Goal: Information Seeking & Learning: Learn about a topic

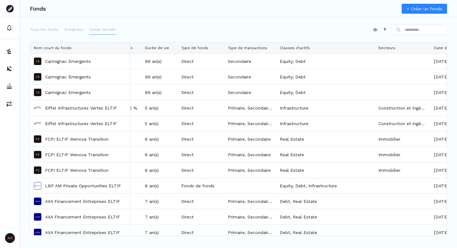
click at [89, 26] on button "Fonds fermés" at bounding box center [102, 30] width 27 height 10
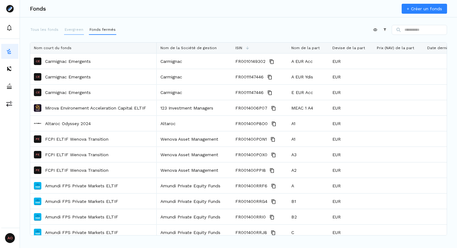
click at [72, 28] on p "Evergreen" at bounding box center [74, 30] width 19 height 6
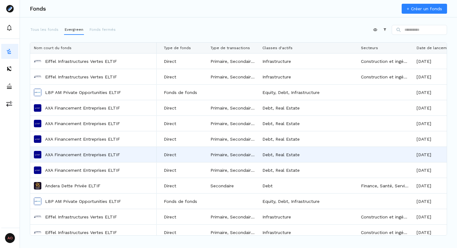
scroll to position [0, 568]
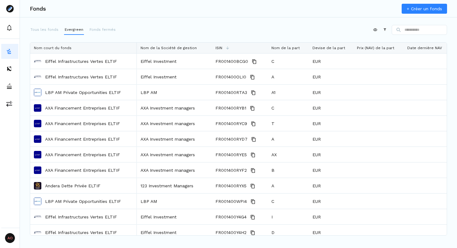
drag, startPoint x: 156, startPoint y: 48, endPoint x: 136, endPoint y: 48, distance: 19.9
click at [136, 48] on div at bounding box center [136, 48] width 2 height 11
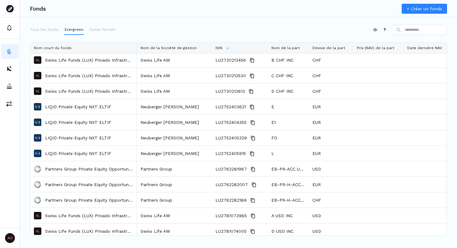
click at [236, 30] on div "Appliquer Constructeur" at bounding box center [238, 31] width 417 height 12
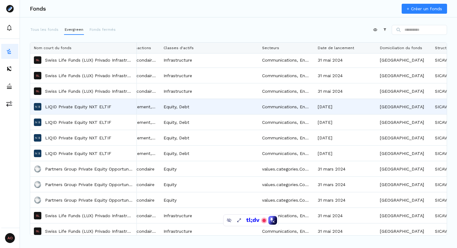
scroll to position [0, 524]
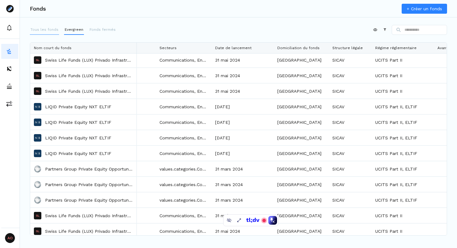
click at [49, 28] on p "Tous les fonds" at bounding box center [44, 30] width 28 height 6
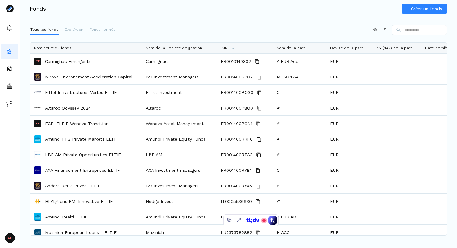
drag, startPoint x: 215, startPoint y: 47, endPoint x: 141, endPoint y: 57, distance: 75.2
click at [141, 57] on div "Nom court du fonds Nom de la Société de gestion ISIN Nom de la part Devise de l…" at bounding box center [238, 139] width 417 height 192
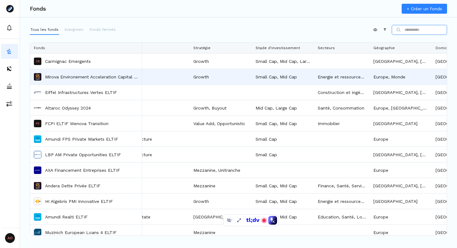
scroll to position [0, 958]
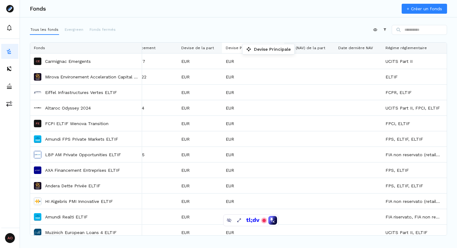
drag, startPoint x: 439, startPoint y: 47, endPoint x: 245, endPoint y: 45, distance: 193.4
click at [250, 33] on div "Appliquer Constructeur" at bounding box center [238, 31] width 417 height 12
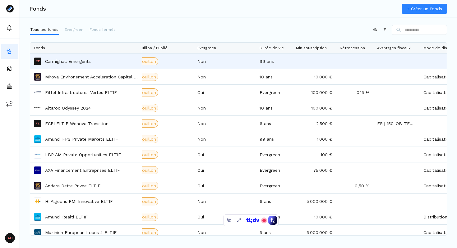
click at [73, 62] on p "Carmignac Emergents" at bounding box center [68, 61] width 46 height 6
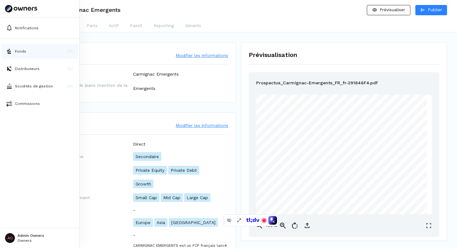
click at [22, 47] on button "Fonds 188" at bounding box center [39, 51] width 77 height 15
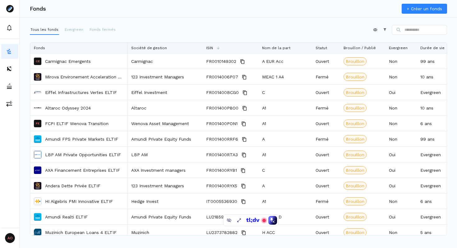
drag, startPoint x: 215, startPoint y: 47, endPoint x: 126, endPoint y: 60, distance: 90.2
click at [126, 60] on div "Fonds Société de gestion ISIN Nom de la part Statut Brouillon / Publié Evergree…" at bounding box center [238, 139] width 417 height 192
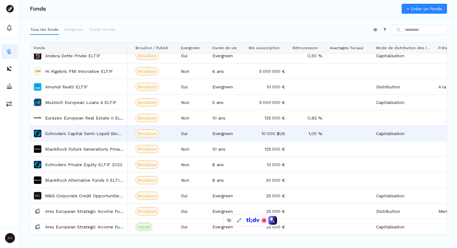
scroll to position [145, 0]
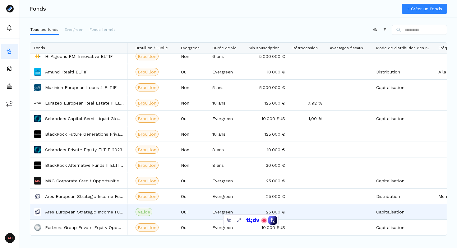
click at [110, 212] on p "Ares European Strategic Income Fund ("AESIF") ELTIF" at bounding box center [84, 212] width 79 height 6
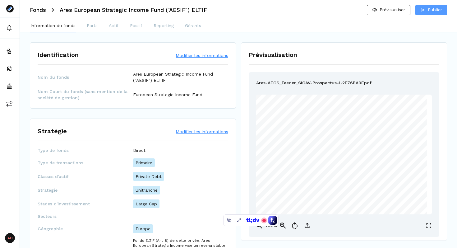
click at [429, 11] on p "Publier" at bounding box center [435, 10] width 14 height 7
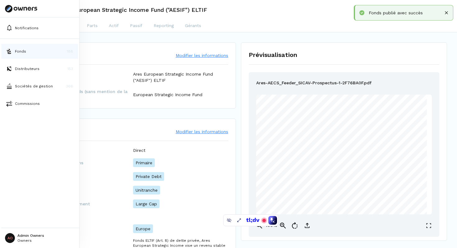
click at [19, 50] on p "Fonds" at bounding box center [20, 51] width 11 height 6
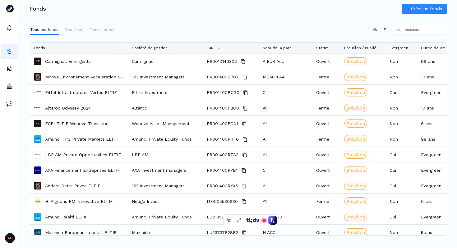
drag, startPoint x: 216, startPoint y: 44, endPoint x: 129, endPoint y: 62, distance: 88.5
click at [129, 62] on div "Fonds Société de gestion ISIN Nom de la part Statut Brouillon / Publié Evergree…" at bounding box center [238, 139] width 417 height 192
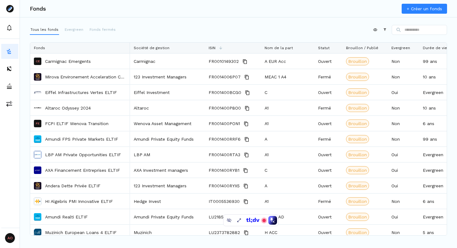
click at [275, 25] on div "Appliquer Constructeur" at bounding box center [238, 31] width 417 height 12
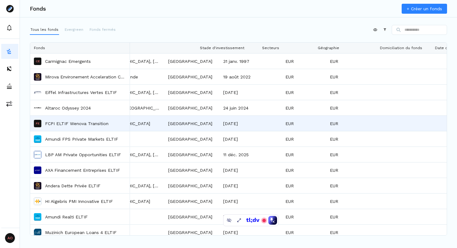
scroll to position [0, 990]
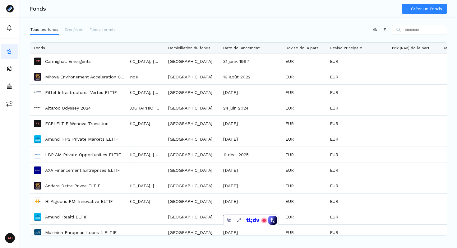
click at [372, 31] on html "AO Admin Owners Owners Fonds + Créer un fonds Tous les fonds Evergreen Fonds fe…" at bounding box center [228, 124] width 457 height 248
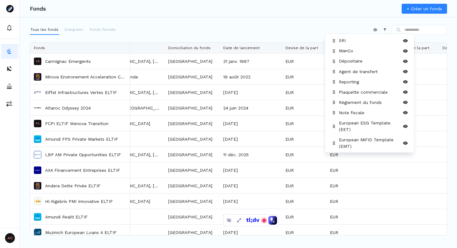
scroll to position [255, 0]
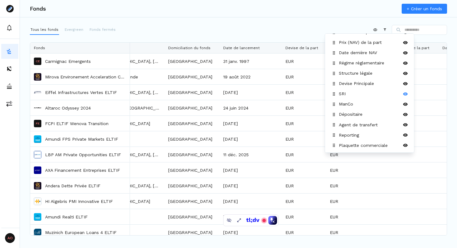
click at [406, 93] on icon at bounding box center [405, 93] width 5 height 3
click at [406, 93] on icon at bounding box center [405, 94] width 5 height 4
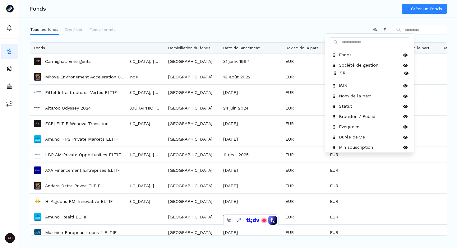
drag, startPoint x: 334, startPoint y: 94, endPoint x: 334, endPoint y: 73, distance: 20.8
click at [334, 73] on icon at bounding box center [334, 73] width 5 height 5
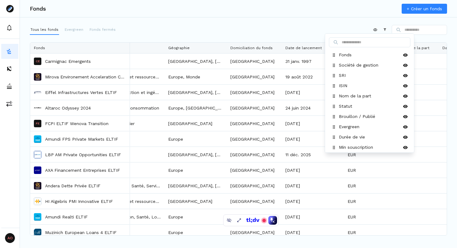
click at [295, 31] on html "AO Admin Owners Owners Fonds + Créer un fonds Tous les fonds Evergreen Fonds fe…" at bounding box center [228, 124] width 457 height 248
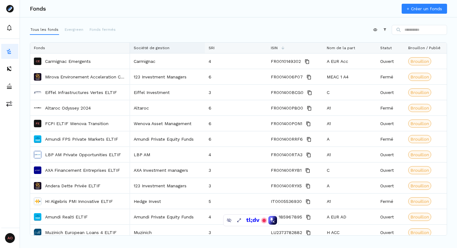
click at [200, 48] on div "Société de gestion" at bounding box center [167, 48] width 67 height 11
click at [188, 35] on div "Appliquer Constructeur" at bounding box center [238, 31] width 417 height 12
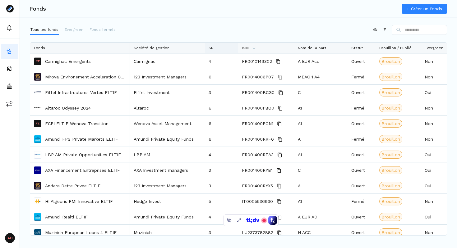
drag, startPoint x: 265, startPoint y: 48, endPoint x: 237, endPoint y: 49, distance: 29.0
click at [237, 49] on div at bounding box center [238, 48] width 2 height 11
click at [240, 31] on div "Appliquer Constructeur" at bounding box center [238, 31] width 417 height 12
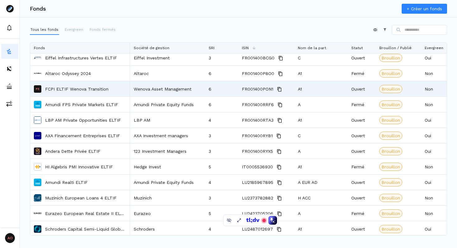
scroll to position [0, 0]
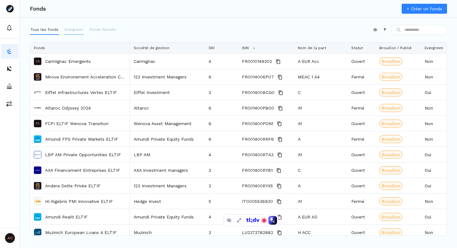
click at [76, 30] on p "Evergreen" at bounding box center [74, 30] width 19 height 6
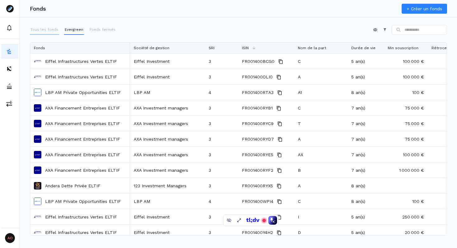
click at [47, 29] on p "Tous les fonds" at bounding box center [44, 30] width 28 height 6
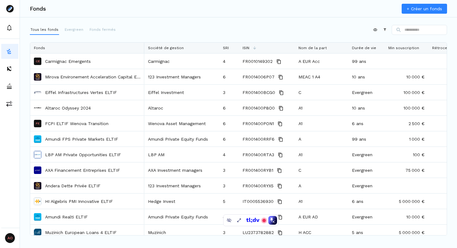
drag, startPoint x: 215, startPoint y: 45, endPoint x: 143, endPoint y: 47, distance: 72.4
click at [143, 47] on div at bounding box center [144, 48] width 2 height 11
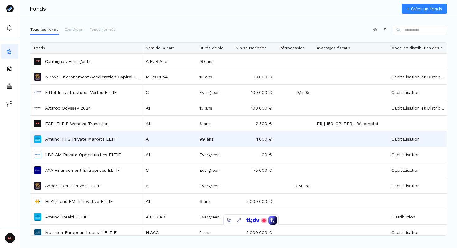
scroll to position [0, 177]
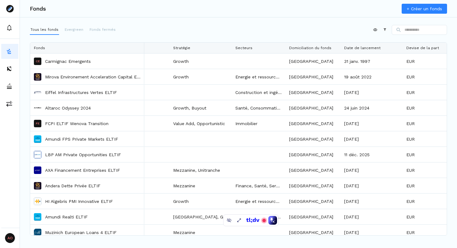
drag, startPoint x: 286, startPoint y: 46, endPoint x: 284, endPoint y: 86, distance: 39.8
click at [284, 86] on div "Fonds Classes d'actifs Stratégie Secteurs Domiciliation du fonds Date de lancem…" at bounding box center [238, 139] width 417 height 192
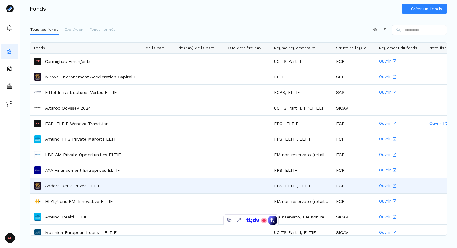
scroll to position [0, 1090]
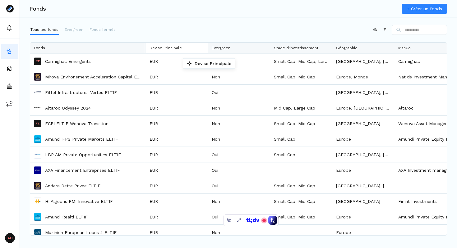
drag, startPoint x: 369, startPoint y: 47, endPoint x: 186, endPoint y: 60, distance: 183.8
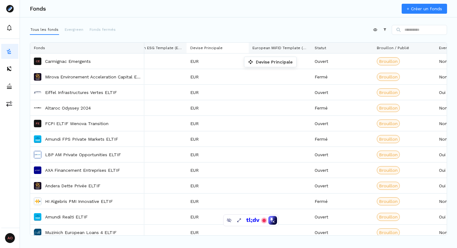
drag, startPoint x: 391, startPoint y: 47, endPoint x: 170, endPoint y: 58, distance: 221.0
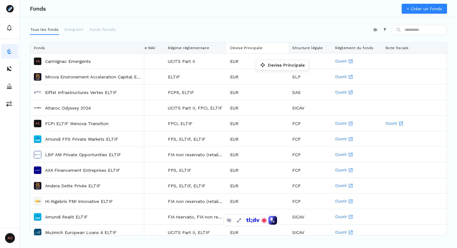
drag, startPoint x: 411, startPoint y: 45, endPoint x: 253, endPoint y: 61, distance: 158.7
click at [372, 29] on html "AO Admin Owners Owners Fonds + Créer un fonds Tous les fonds Evergreen Fonds fe…" at bounding box center [228, 124] width 457 height 248
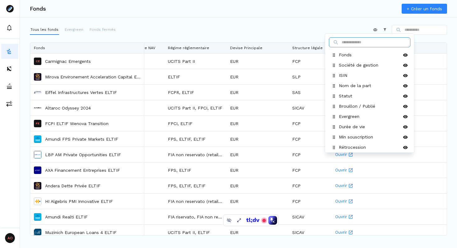
click at [359, 43] on input at bounding box center [369, 42] width 81 height 10
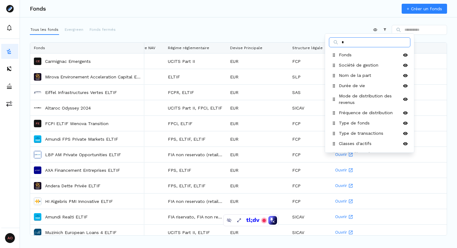
click at [357, 43] on input "*" at bounding box center [369, 42] width 81 height 10
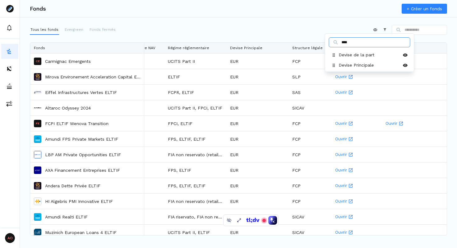
type input "****"
click at [229, 30] on html "AO Admin Owners Owners Fonds + Créer un fonds Tous les fonds Evergreen Fonds fe…" at bounding box center [228, 124] width 457 height 248
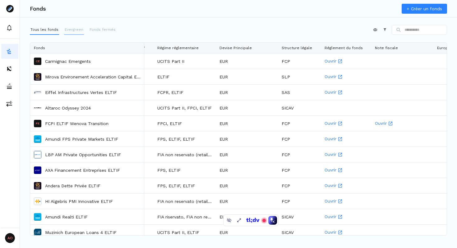
click at [72, 27] on p "Evergreen" at bounding box center [74, 30] width 19 height 6
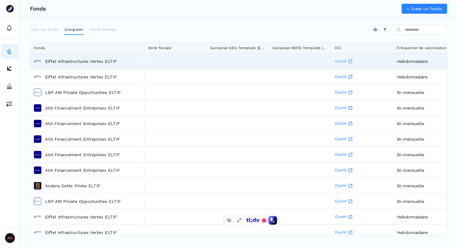
click at [342, 63] on link "Ouvrir" at bounding box center [362, 61] width 55 height 15
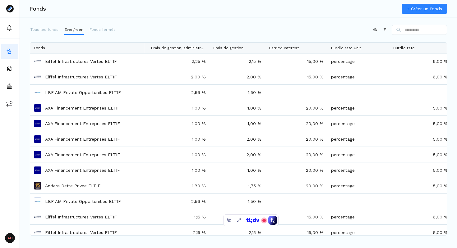
drag, startPoint x: 271, startPoint y: 46, endPoint x: 260, endPoint y: 47, distance: 11.2
click at [264, 47] on div at bounding box center [265, 48] width 2 height 11
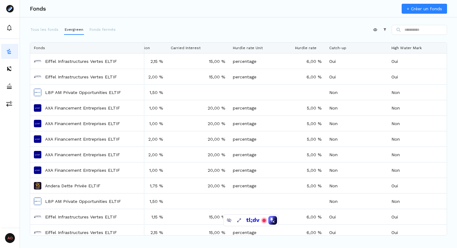
drag, startPoint x: 353, startPoint y: 47, endPoint x: 324, endPoint y: 45, distance: 28.7
click at [324, 45] on div at bounding box center [325, 48] width 2 height 11
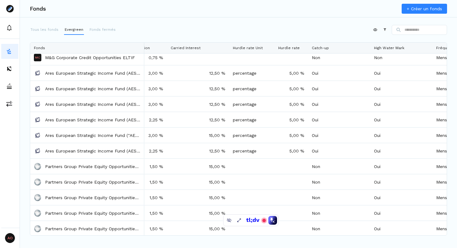
drag, startPoint x: 290, startPoint y: 47, endPoint x: 273, endPoint y: 47, distance: 16.8
click at [273, 47] on div at bounding box center [274, 48] width 2 height 11
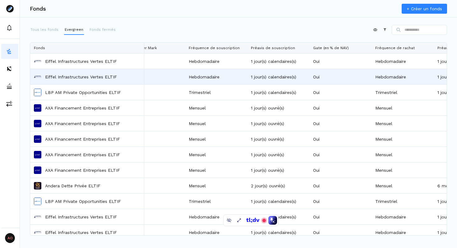
scroll to position [0, 1970]
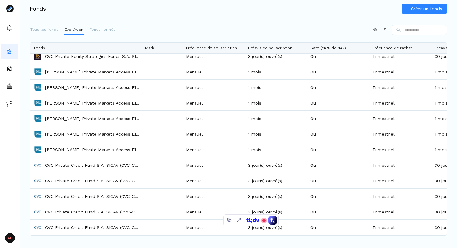
click at [226, 20] on div "Fonds + Créer un fonds Tous les fonds Evergreen Fonds fermés Appliquer Construc…" at bounding box center [238, 124] width 437 height 248
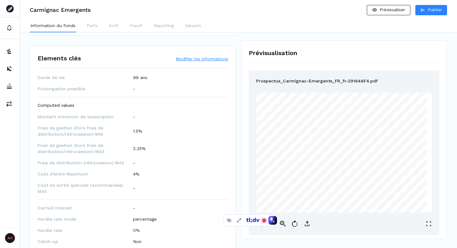
scroll to position [466, 0]
click at [196, 56] on div "Elements clés Modifier les informations" at bounding box center [133, 58] width 191 height 9
click at [186, 62] on button "Modifier les informations" at bounding box center [202, 60] width 53 height 6
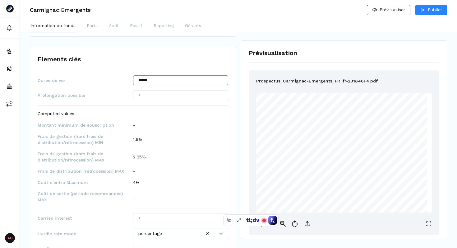
click at [156, 80] on input "******" at bounding box center [180, 80] width 95 height 10
click at [133, 69] on div "Elements clés Durée de vie ****** Prolongation possible Computed values Montant…" at bounding box center [133, 182] width 206 height 270
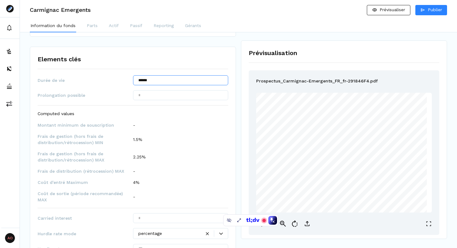
click at [163, 81] on input "******" at bounding box center [180, 80] width 95 height 10
click at [155, 81] on input "******" at bounding box center [180, 80] width 95 height 10
click at [202, 60] on div "Elements clés" at bounding box center [133, 58] width 191 height 9
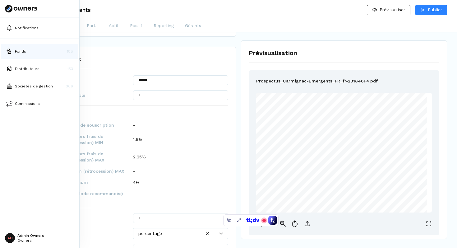
click at [17, 52] on p "Fonds" at bounding box center [20, 51] width 11 height 6
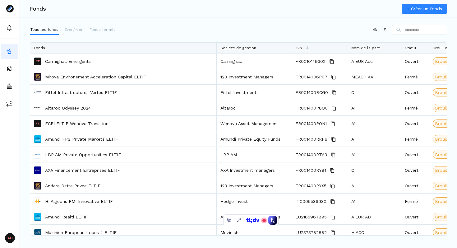
click at [419, 10] on link "+ Créer un fonds" at bounding box center [424, 9] width 45 height 10
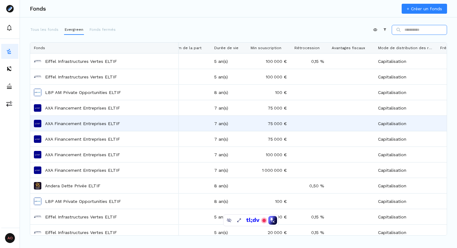
scroll to position [0, 88]
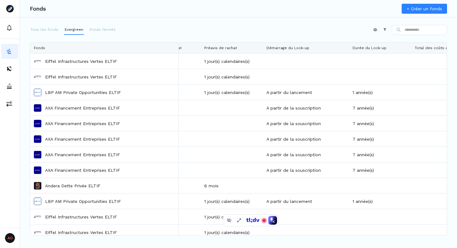
drag, startPoint x: 324, startPoint y: 47, endPoint x: 348, endPoint y: 52, distance: 24.5
click at [348, 52] on div at bounding box center [348, 48] width 2 height 11
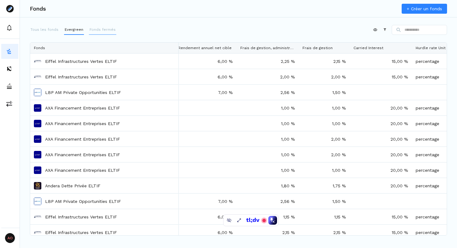
click at [105, 31] on p "Fonds fermés" at bounding box center [103, 30] width 26 height 6
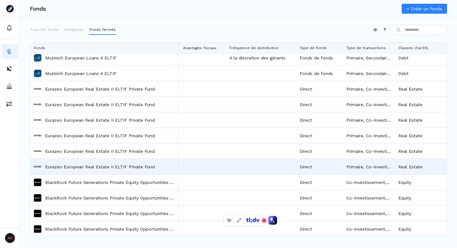
scroll to position [440, 0]
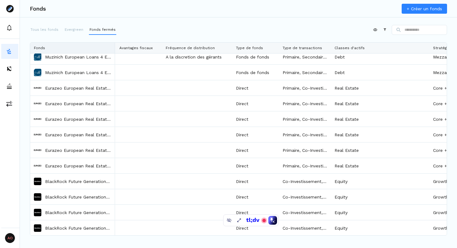
drag, startPoint x: 177, startPoint y: 44, endPoint x: 114, endPoint y: 53, distance: 64.3
click at [114, 53] on div at bounding box center [114, 48] width 2 height 11
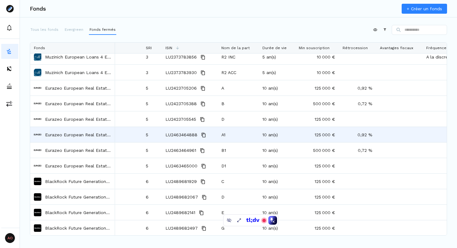
scroll to position [0, 0]
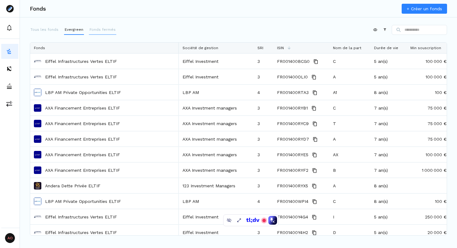
click at [100, 27] on p "Fonds fermés" at bounding box center [103, 30] width 26 height 6
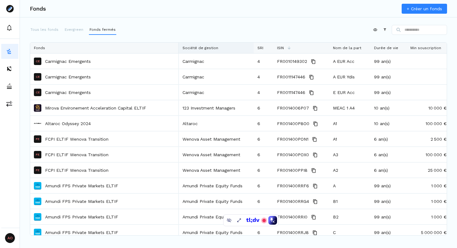
click at [180, 47] on div at bounding box center [216, 48] width 75 height 11
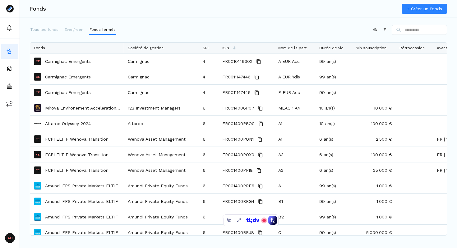
drag, startPoint x: 177, startPoint y: 47, endPoint x: 103, endPoint y: 55, distance: 75.3
click at [103, 55] on div "Fonds Société de gestion SRI ISIN Nom de la part Durée de vie Min souscription …" at bounding box center [238, 139] width 417 height 192
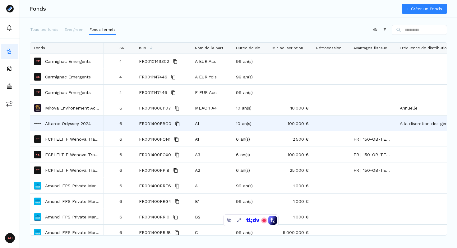
scroll to position [0, 71]
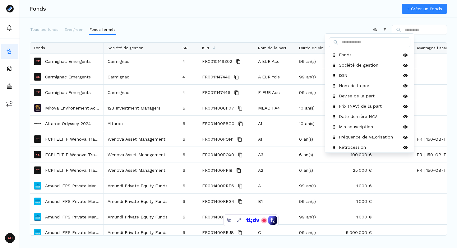
click at [369, 29] on html "AO Admin Owners Owners Fonds + Créer un fonds Tous les fonds Evergreen Fonds fe…" at bounding box center [228, 124] width 457 height 248
click at [354, 42] on input at bounding box center [369, 42] width 81 height 10
click at [356, 41] on input "*" at bounding box center [369, 42] width 81 height 10
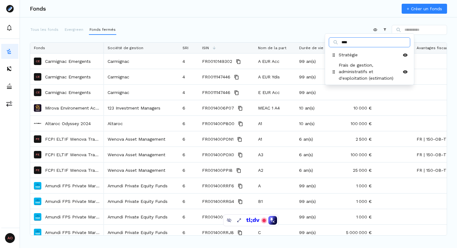
click at [363, 44] on input "****" at bounding box center [369, 42] width 81 height 10
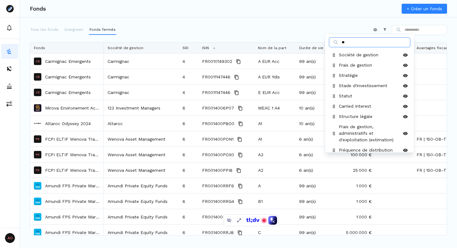
type input "*"
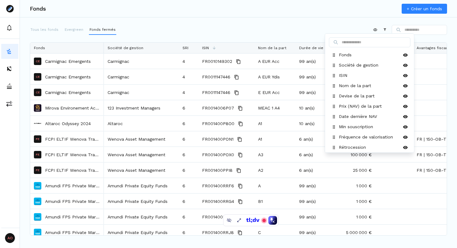
click at [301, 25] on html "AO Admin Owners Owners Fonds + Créer un fonds Tous les fonds Evergreen Fonds fe…" at bounding box center [228, 124] width 457 height 248
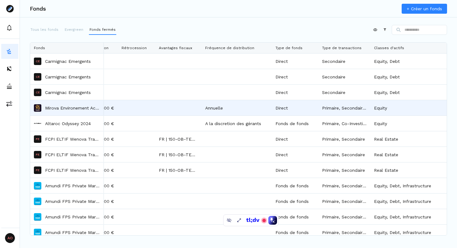
scroll to position [0, 269]
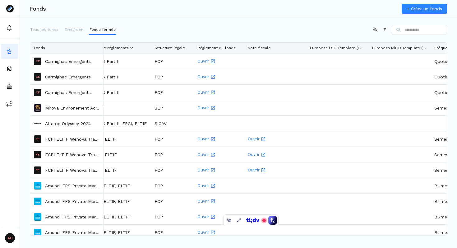
click at [373, 27] on div "Appliquer Constructeur" at bounding box center [410, 30] width 74 height 10
click at [371, 30] on html "AO Admin Owners Owners Fonds + Créer un fonds Tous les fonds Evergreen Fonds fe…" at bounding box center [228, 124] width 457 height 248
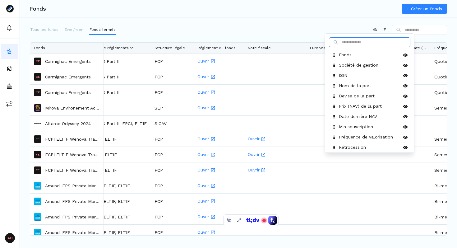
click at [352, 45] on input at bounding box center [369, 42] width 81 height 10
click at [353, 45] on input "*" at bounding box center [369, 42] width 81 height 10
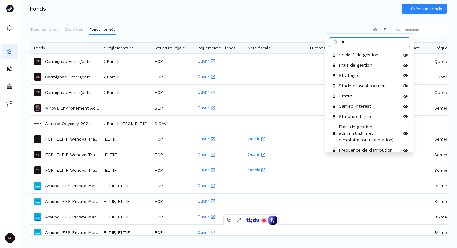
click at [349, 43] on input "**" at bounding box center [369, 42] width 81 height 10
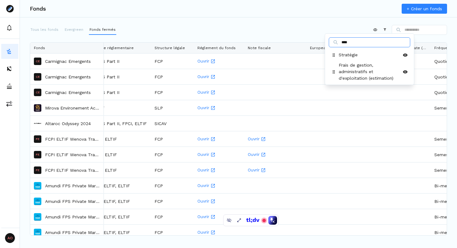
click at [357, 44] on input "****" at bounding box center [369, 42] width 81 height 10
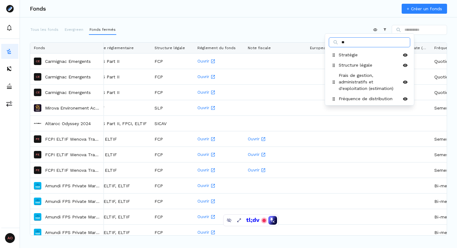
type input "*"
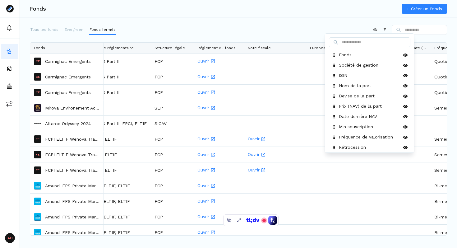
click at [276, 29] on html "AO Admin Owners Owners Fonds + Créer un fonds Tous les fonds Evergreen Fonds fe…" at bounding box center [228, 124] width 457 height 248
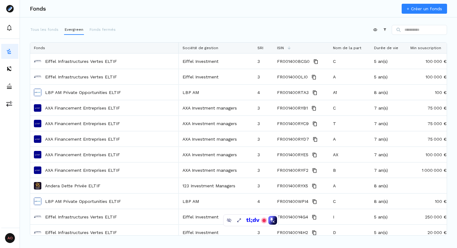
click at [83, 31] on div "Tous les fonds Evergreen Fonds fermés" at bounding box center [73, 30] width 86 height 10
click at [98, 31] on p "Fonds fermés" at bounding box center [103, 30] width 26 height 6
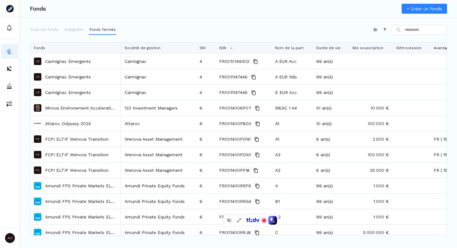
drag, startPoint x: 178, startPoint y: 48, endPoint x: 120, endPoint y: 61, distance: 59.3
click at [120, 61] on div "Fonds Société de gestion SRI ISIN Nom de la part Durée de vie Min souscription …" at bounding box center [238, 139] width 417 height 192
